Goal: Find specific page/section: Find specific page/section

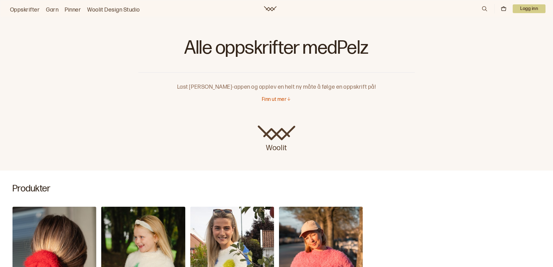
click at [28, 9] on link "Oppskrifter" at bounding box center [25, 10] width 30 height 9
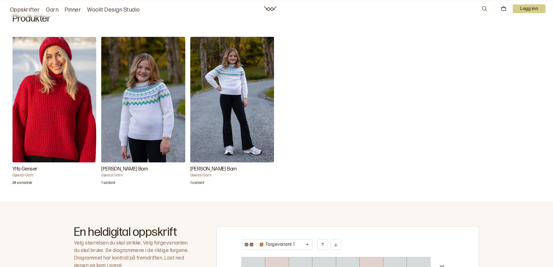
scroll to position [172, 0]
